Goal: Find specific page/section: Find specific page/section

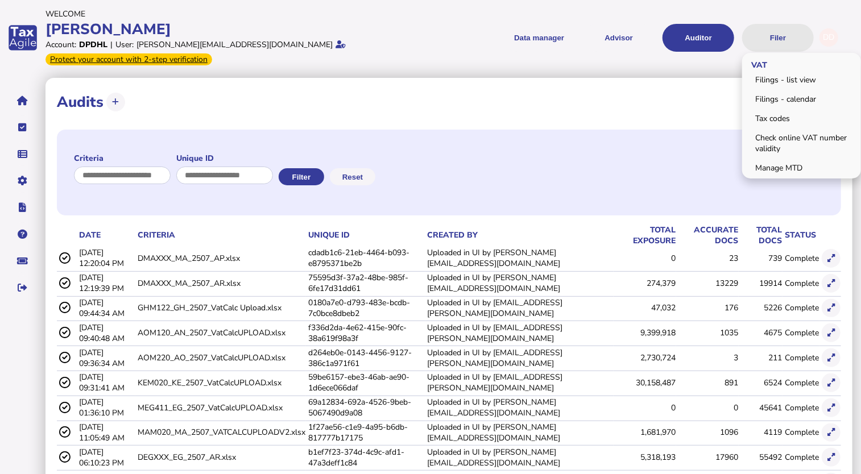
click at [775, 35] on button "Filer" at bounding box center [778, 38] width 72 height 28
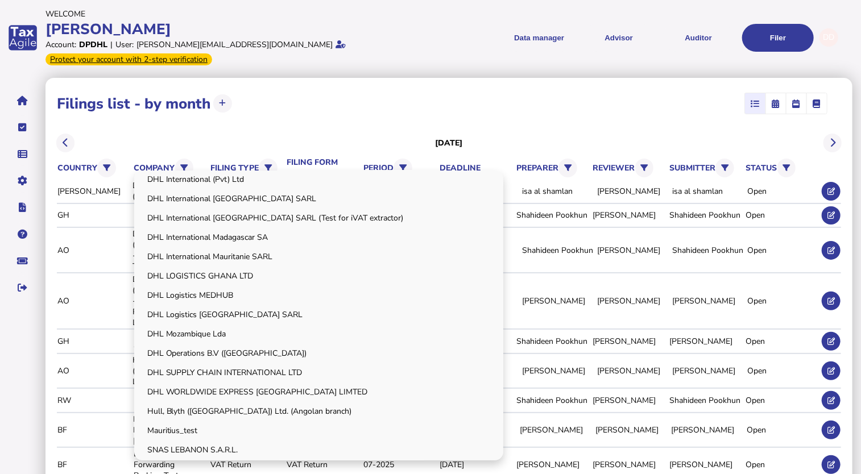
scroll to position [474, 0]
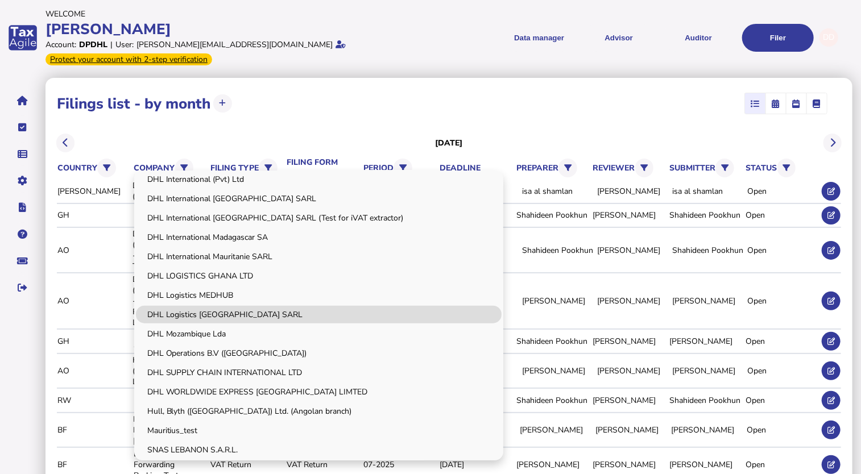
click at [217, 306] on link "DHL Logistics [GEOGRAPHIC_DATA] SARL" at bounding box center [319, 315] width 366 height 18
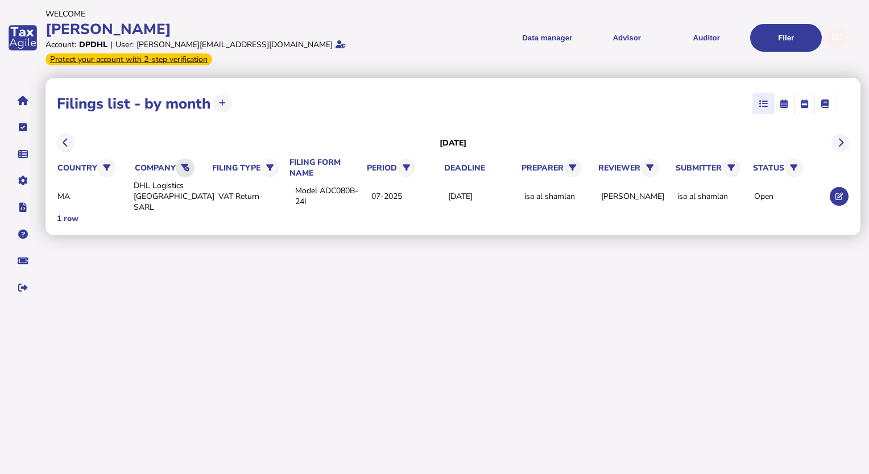
click at [186, 164] on icon at bounding box center [185, 167] width 9 height 7
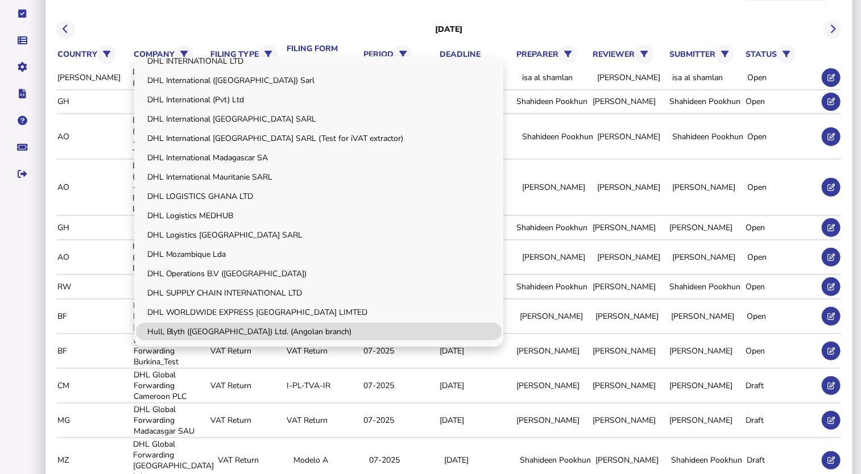
scroll to position [417, 0]
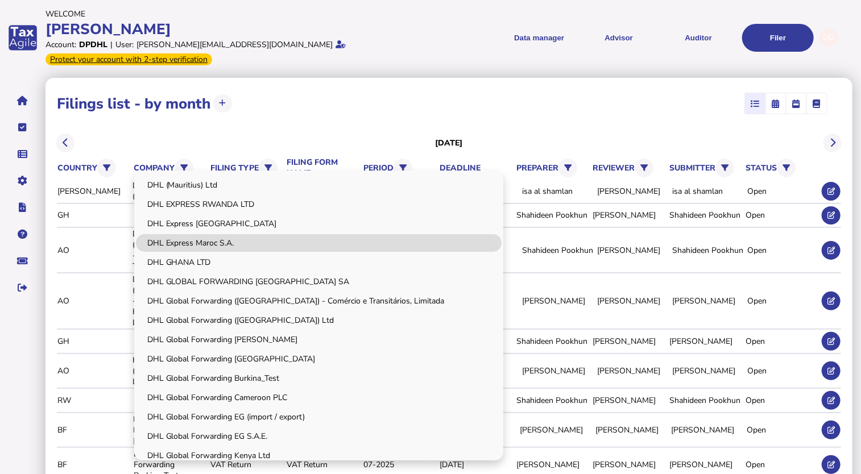
click at [214, 234] on link "DHL Express Maroc S.A." at bounding box center [319, 243] width 366 height 18
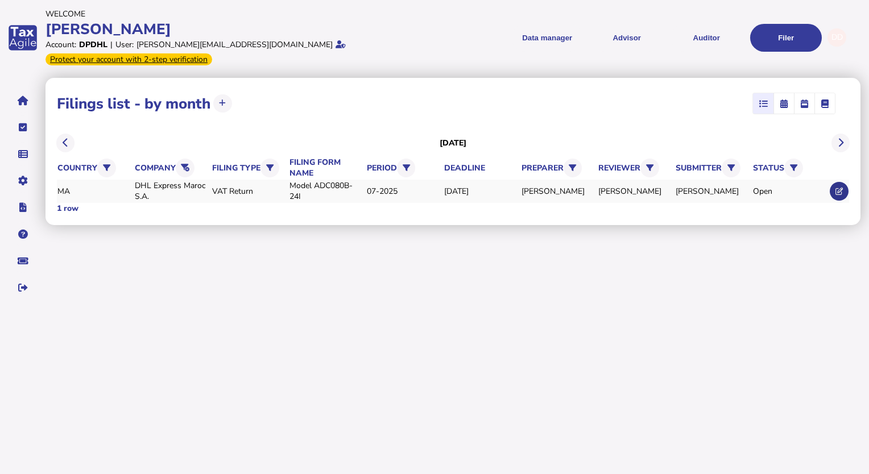
click at [842, 188] on icon at bounding box center [839, 191] width 7 height 7
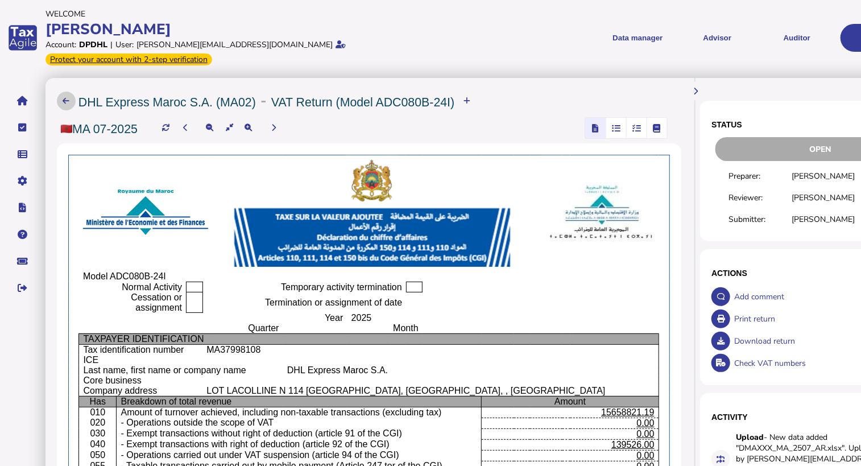
click at [68, 97] on icon at bounding box center [66, 100] width 7 height 7
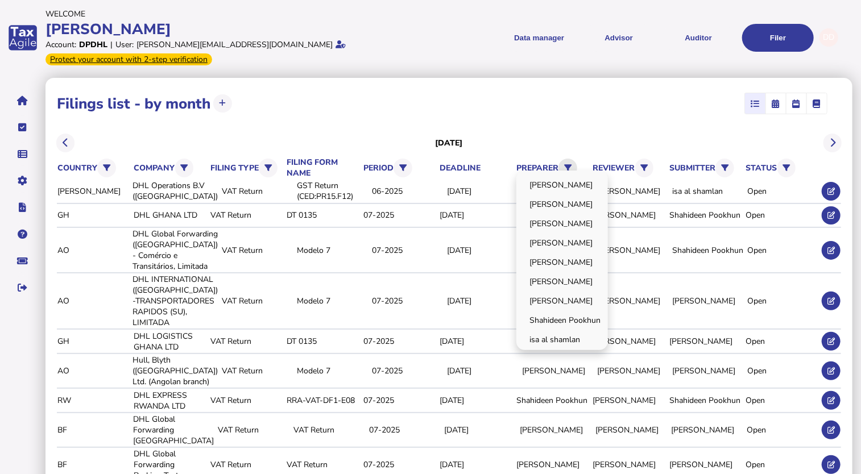
click at [572, 164] on icon at bounding box center [567, 167] width 7 height 7
click at [548, 176] on link "[PERSON_NAME]" at bounding box center [562, 185] width 88 height 18
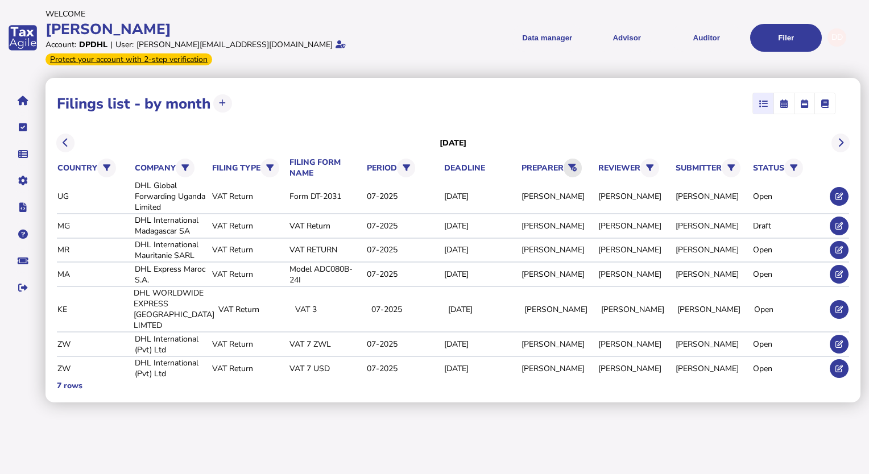
click at [580, 159] on button at bounding box center [573, 168] width 19 height 19
click at [575, 164] on icon at bounding box center [572, 167] width 9 height 7
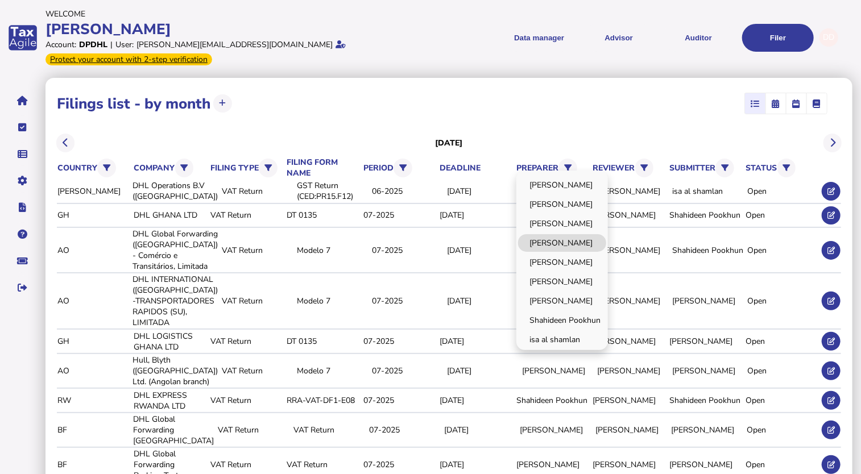
click at [576, 236] on link "[PERSON_NAME]" at bounding box center [562, 243] width 88 height 18
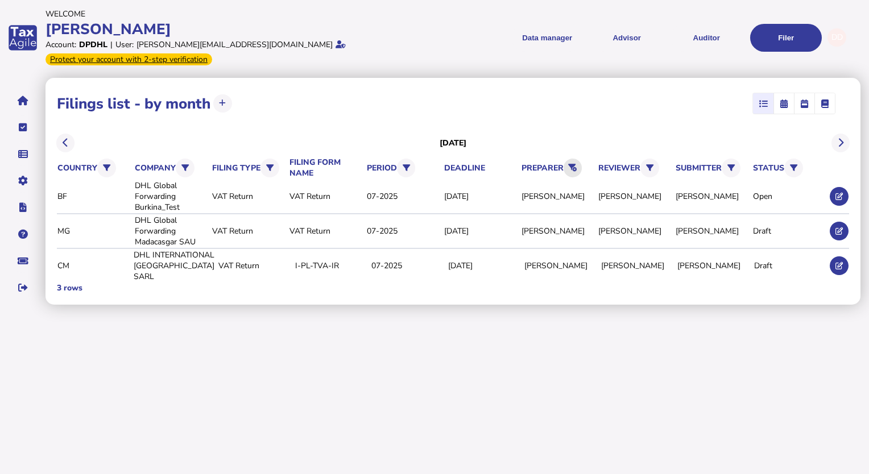
click at [569, 159] on button at bounding box center [573, 168] width 19 height 19
click at [476, 308] on html "**********" at bounding box center [434, 154] width 869 height 308
click at [577, 164] on icon at bounding box center [572, 167] width 9 height 7
